Goal: Task Accomplishment & Management: Use online tool/utility

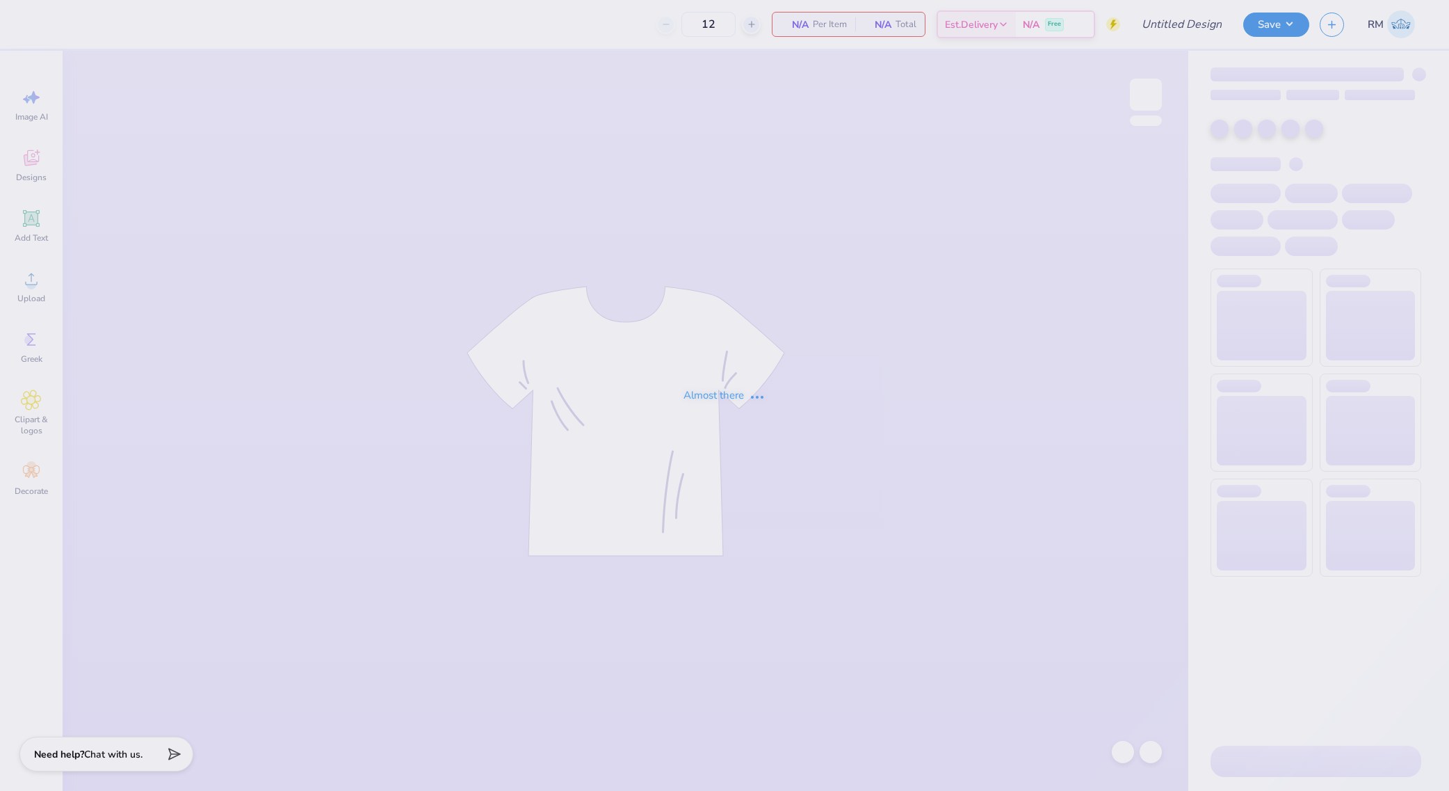
type input "Miracle Hoodies 2025"
type input "50"
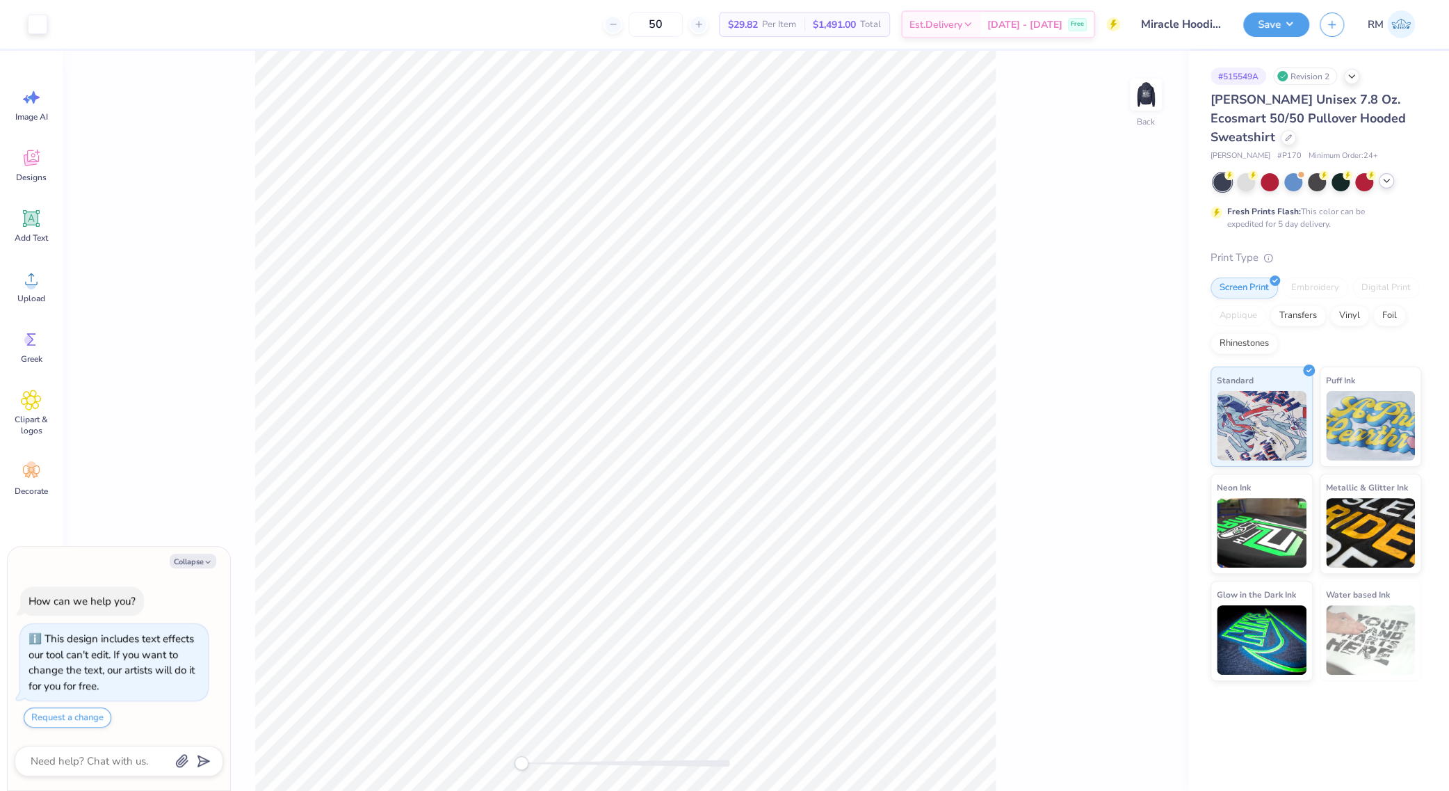
click at [1385, 177] on icon at bounding box center [1386, 180] width 11 height 11
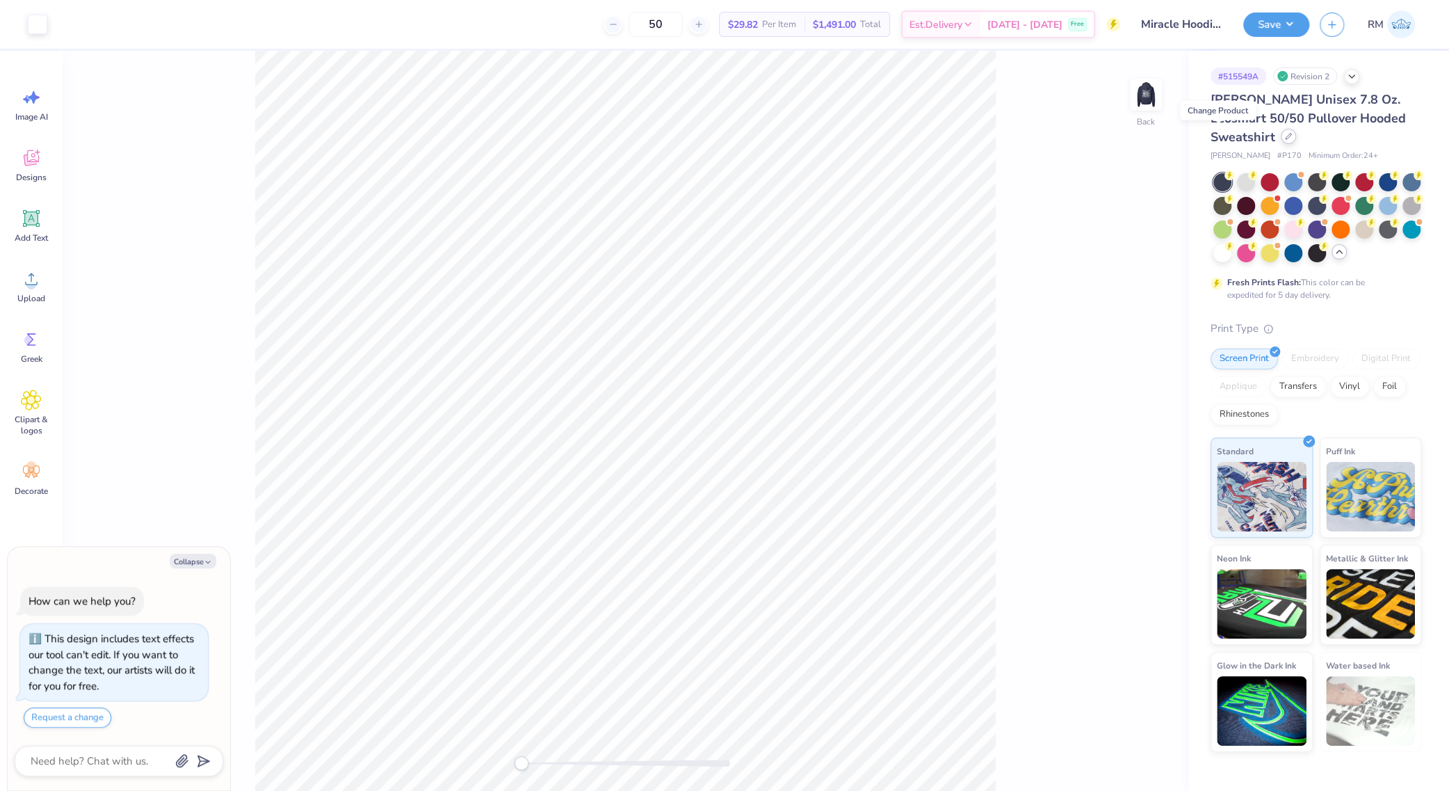
click at [1281, 141] on div at bounding box center [1288, 136] width 15 height 15
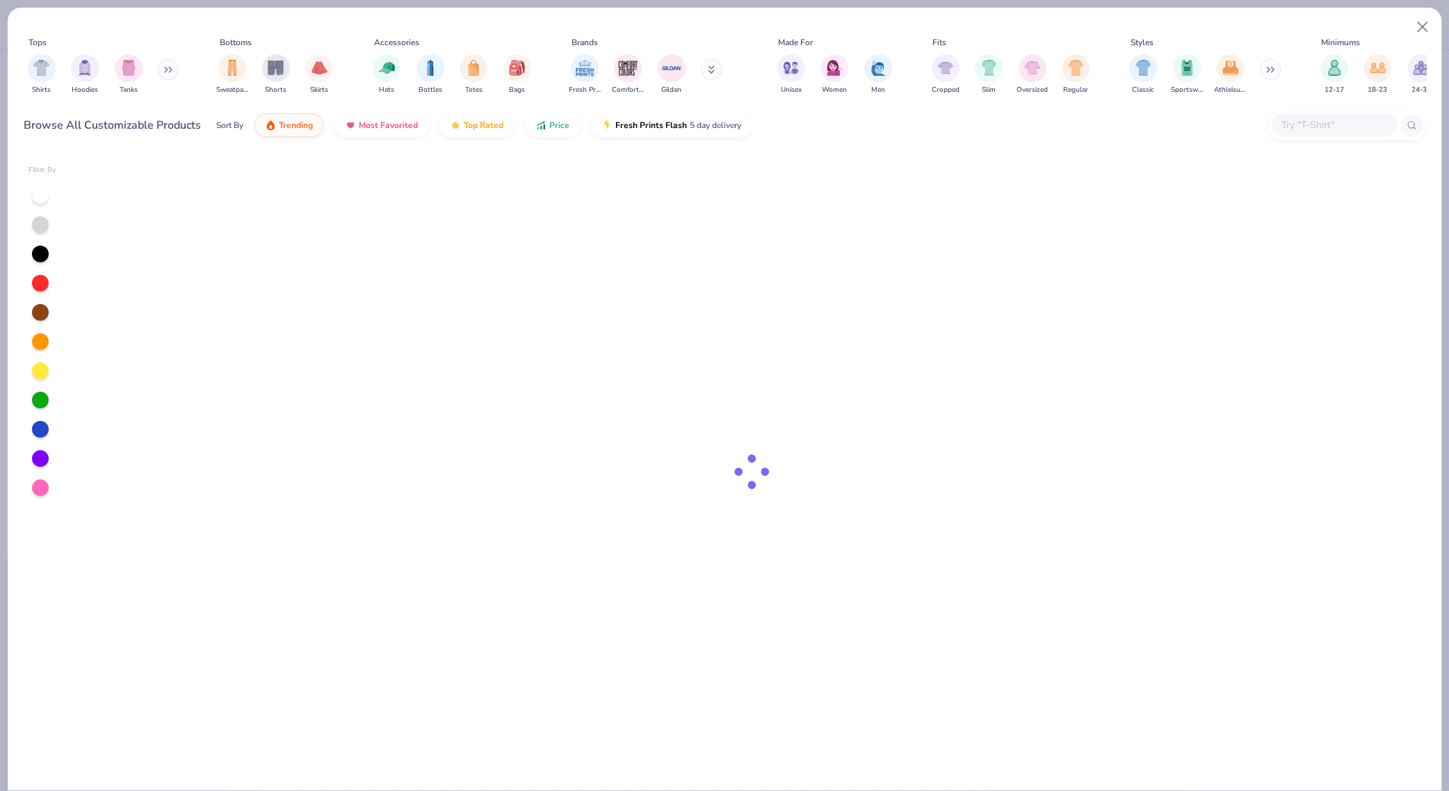
type textarea "x"
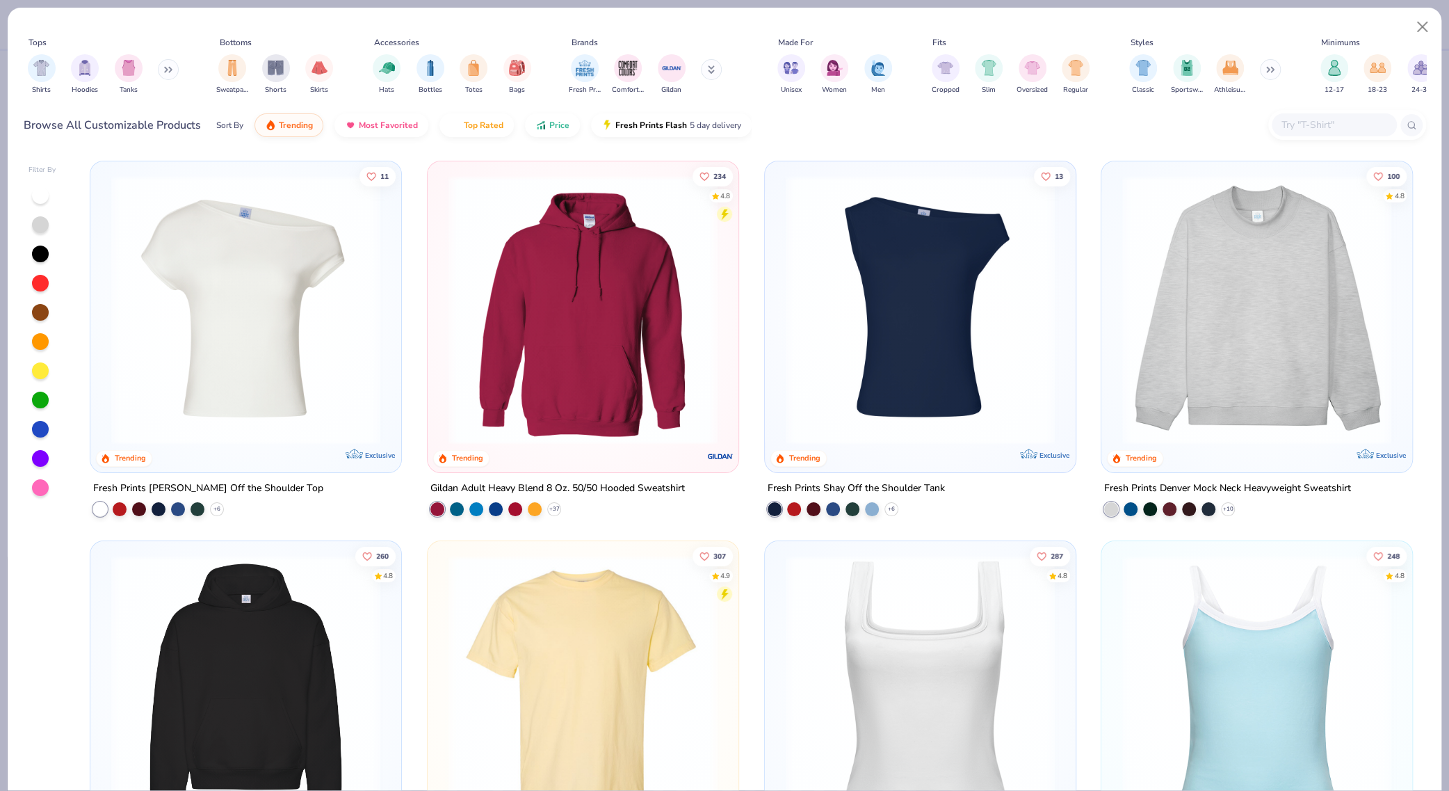
click at [1324, 128] on input "text" at bounding box center [1333, 125] width 107 height 16
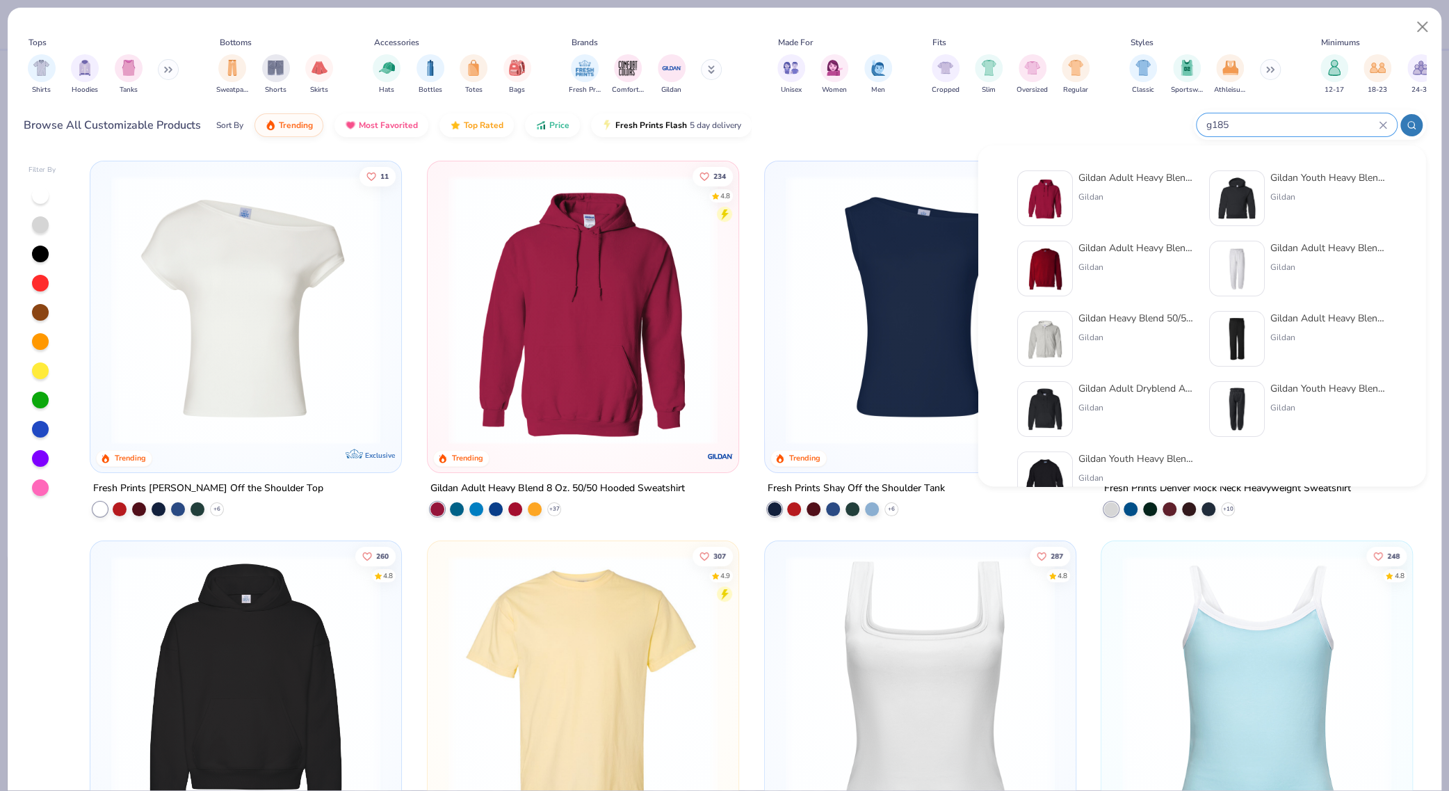
type input "g185"
click at [1151, 182] on div "Gildan Adult Heavy Blend 8 Oz. 50/50 Hooded Sweatshirt" at bounding box center [1136, 177] width 117 height 15
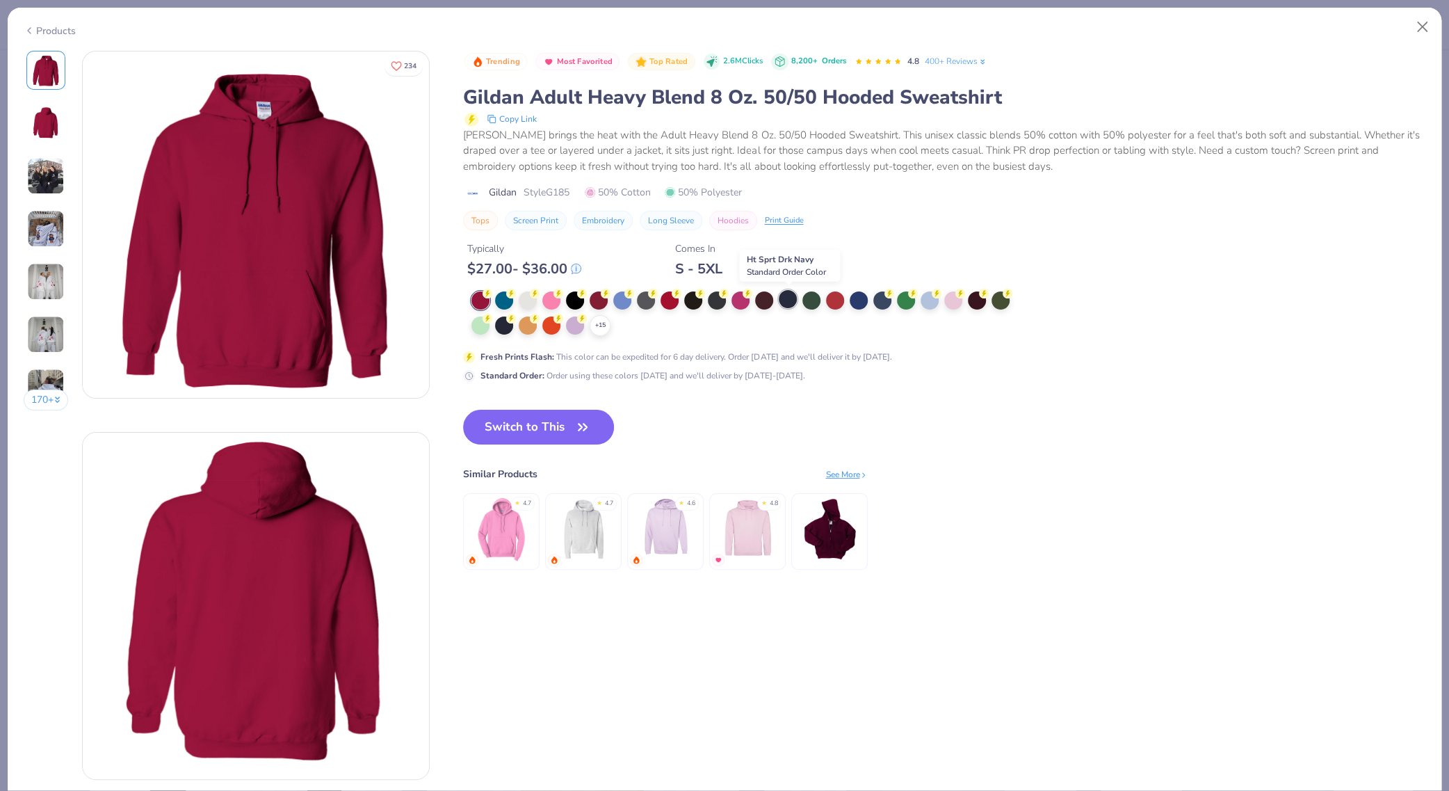
click at [789, 302] on div at bounding box center [788, 299] width 18 height 18
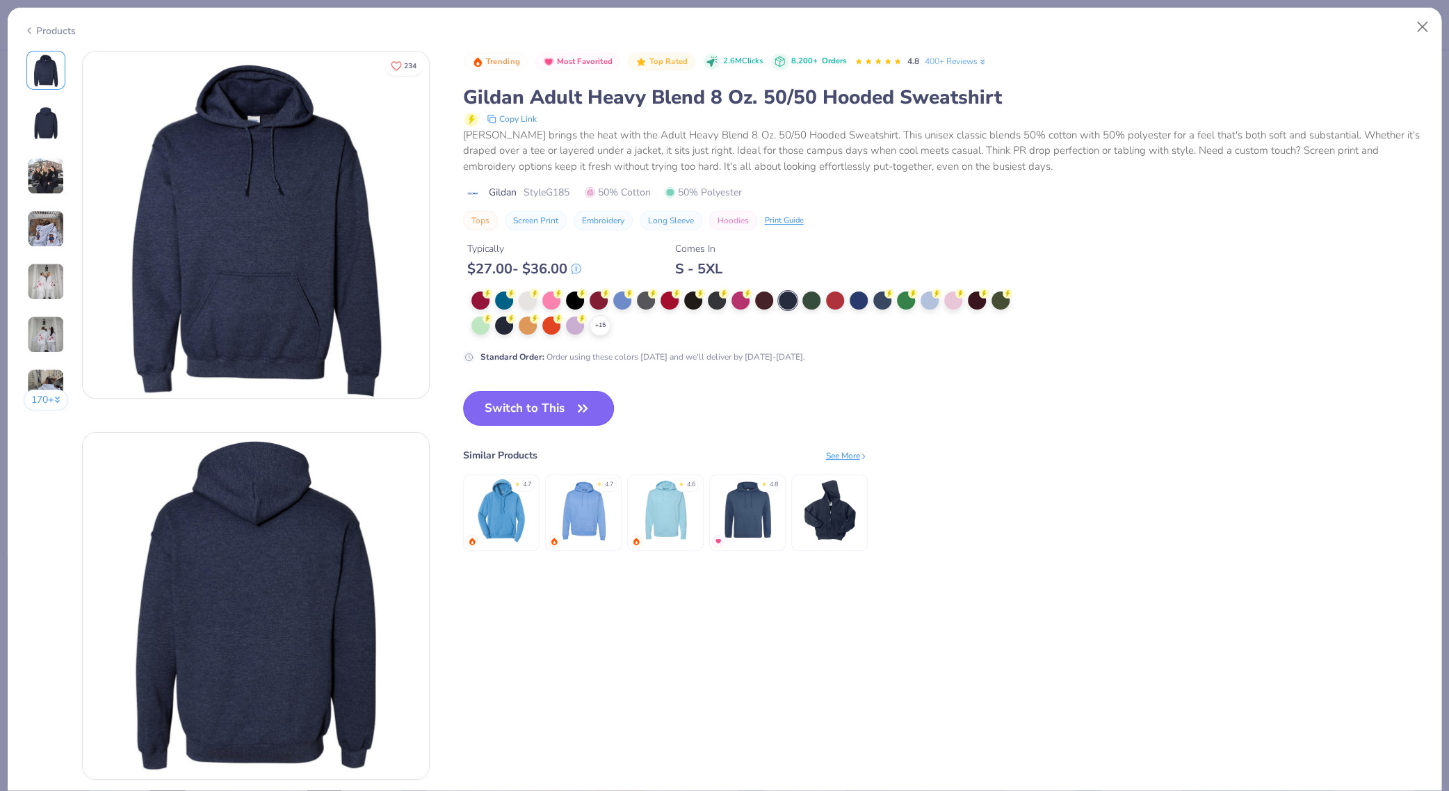
click at [594, 407] on button "Switch to This" at bounding box center [538, 408] width 151 height 35
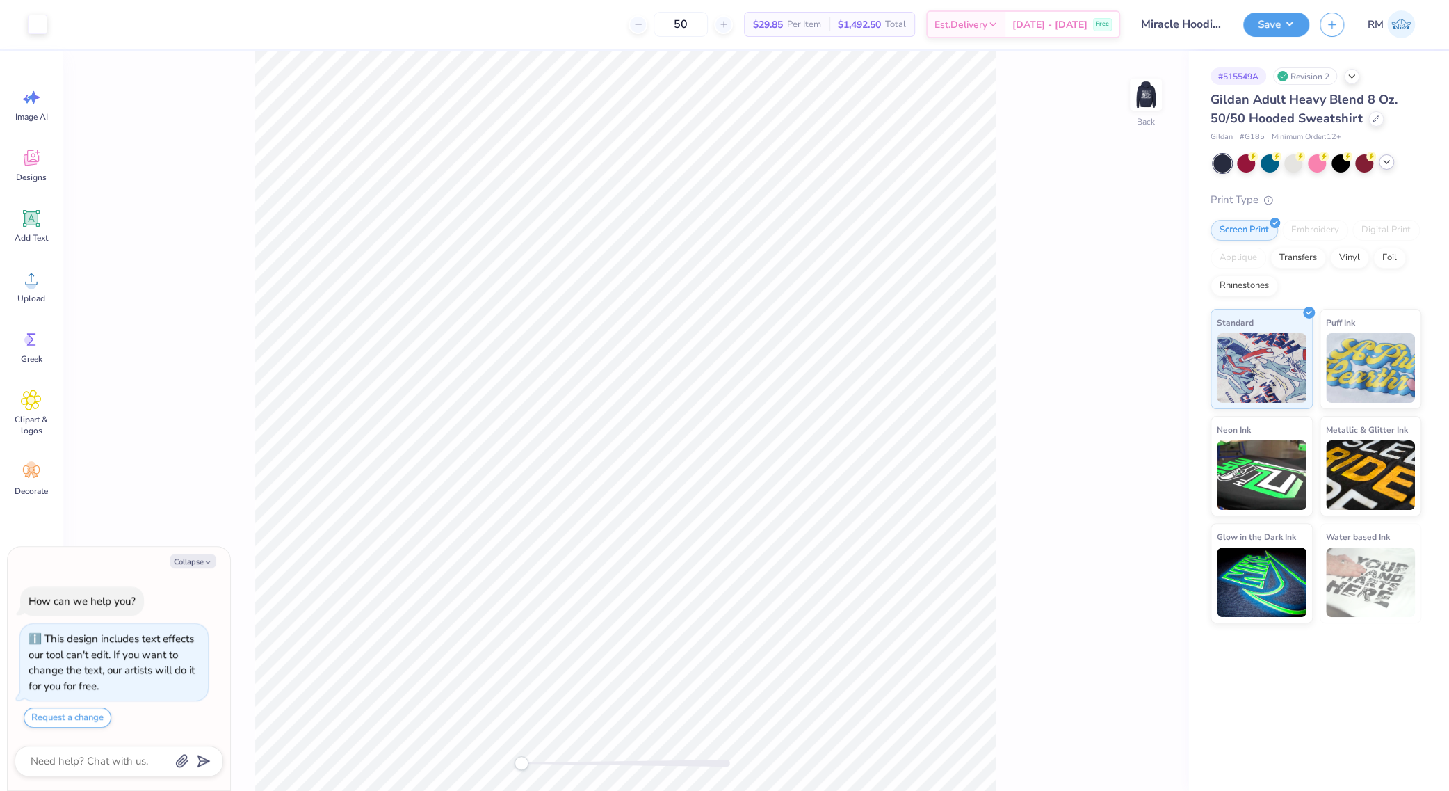
click at [1384, 159] on icon at bounding box center [1386, 161] width 11 height 11
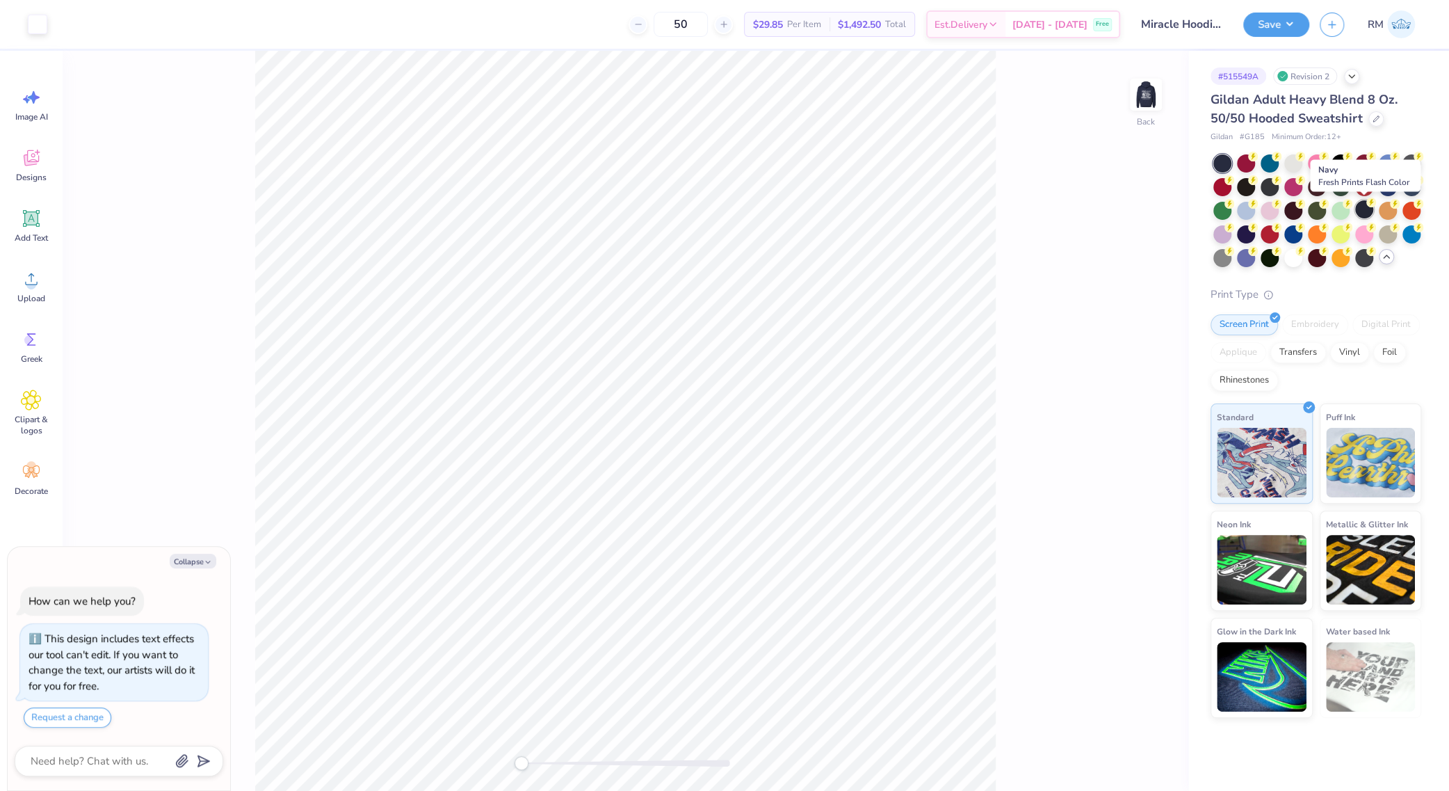
click at [1362, 211] on div at bounding box center [1364, 209] width 18 height 18
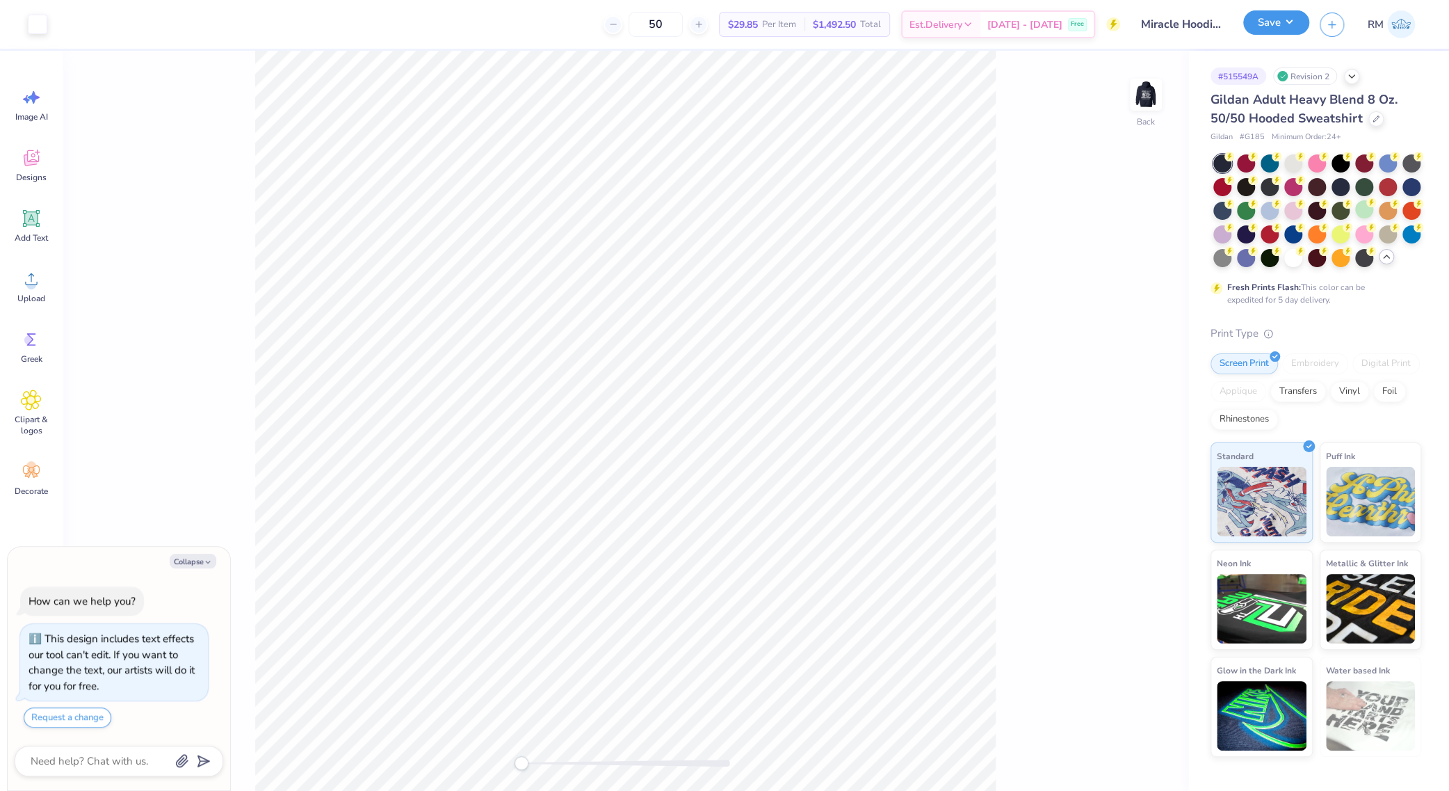
click at [1263, 22] on button "Save" at bounding box center [1276, 22] width 66 height 24
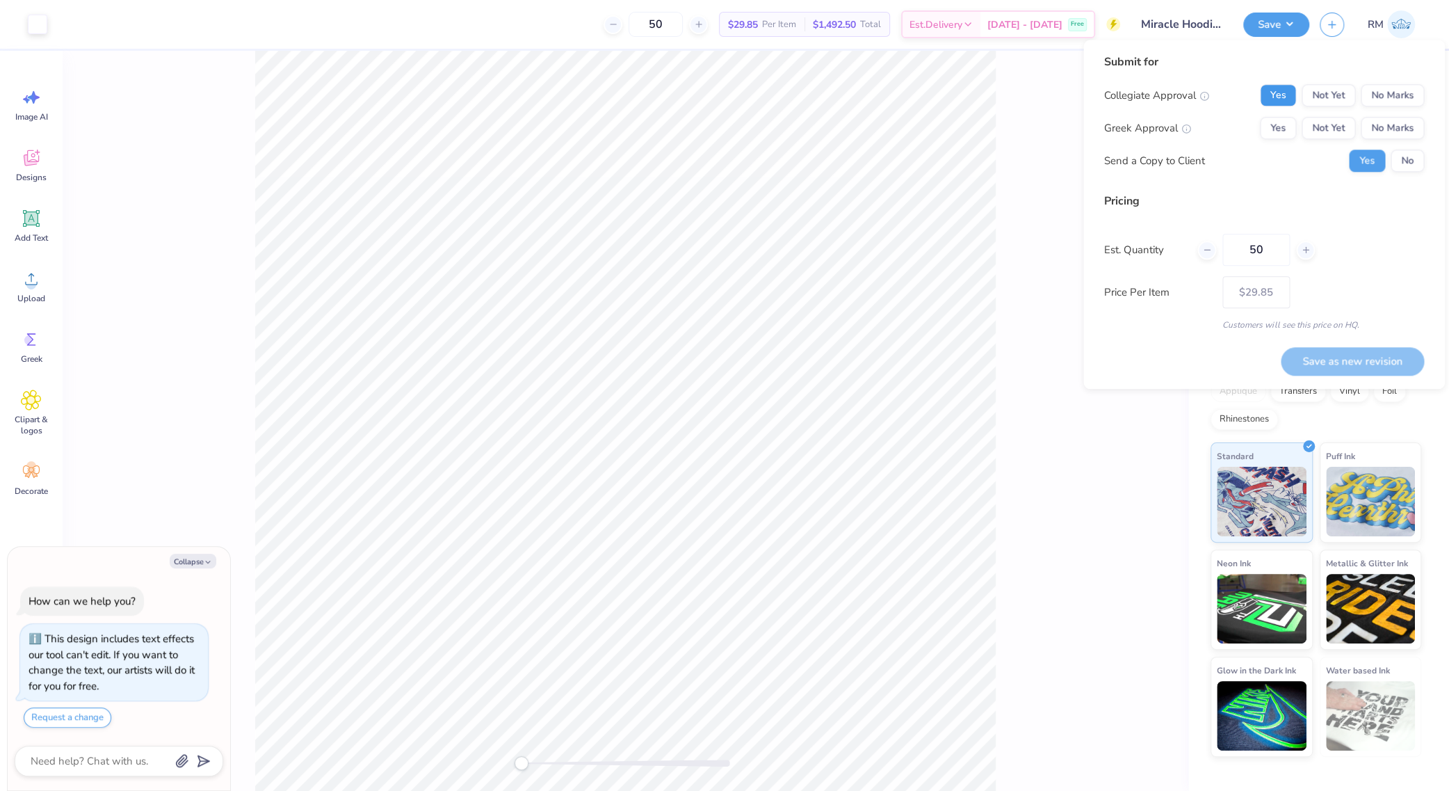
click at [1278, 97] on button "Yes" at bounding box center [1278, 95] width 36 height 22
click at [1369, 120] on button "No Marks" at bounding box center [1392, 128] width 63 height 22
click at [1367, 362] on button "Save as new revision" at bounding box center [1352, 361] width 143 height 29
type textarea "x"
type input "– –"
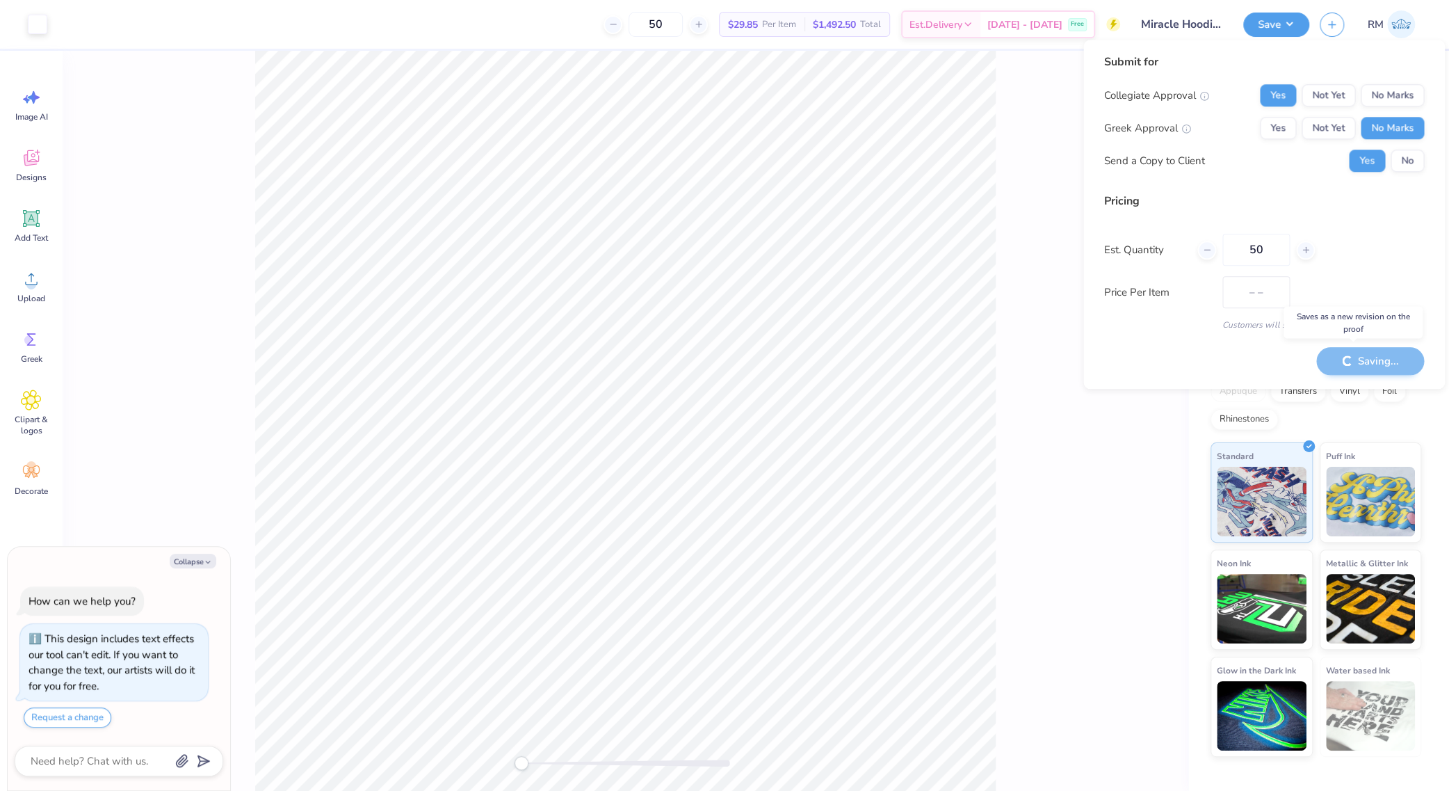
type textarea "x"
type input "$29.85"
type textarea "x"
